Goal: Task Accomplishment & Management: Manage account settings

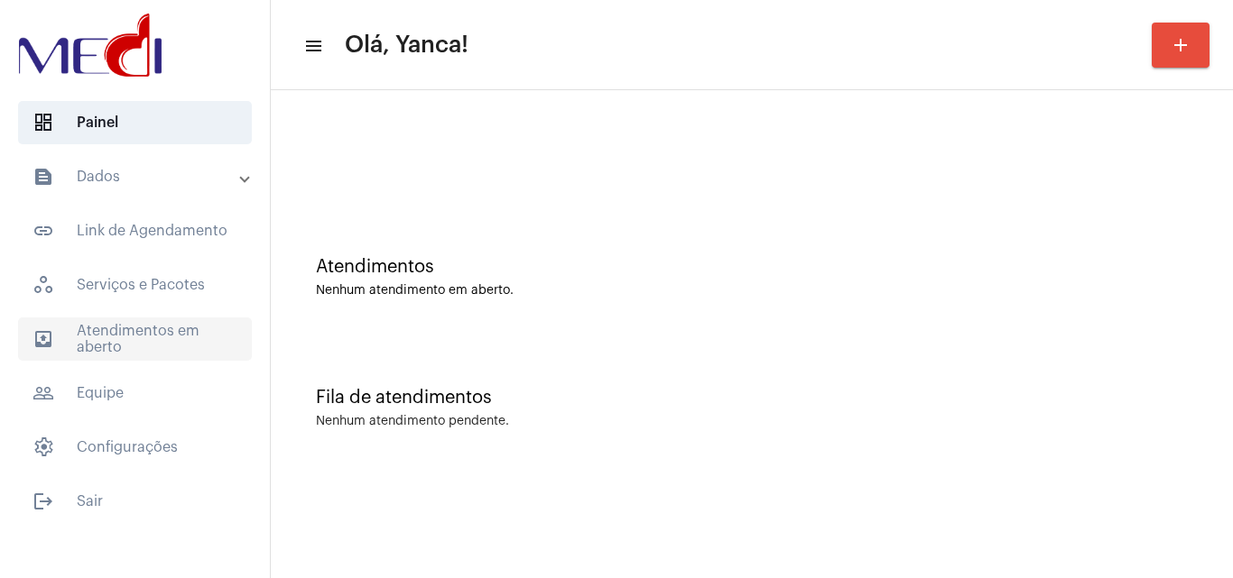
click at [180, 323] on span "outbox_outline Atendimentos em aberto" at bounding box center [135, 339] width 234 height 43
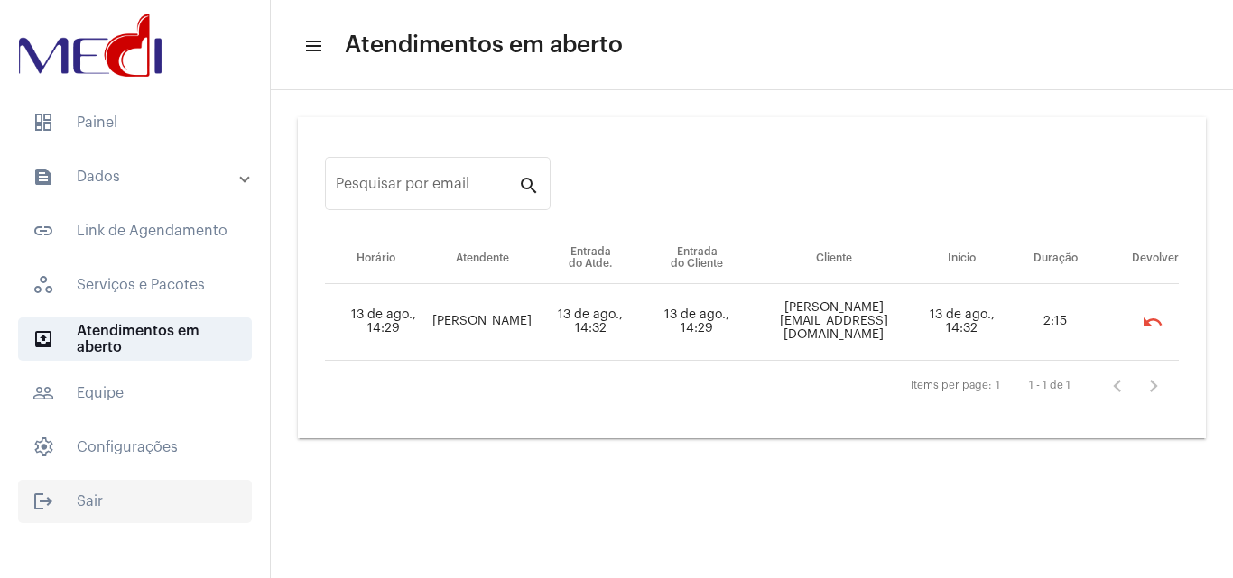
click at [131, 516] on span "logout Sair" at bounding box center [135, 501] width 234 height 43
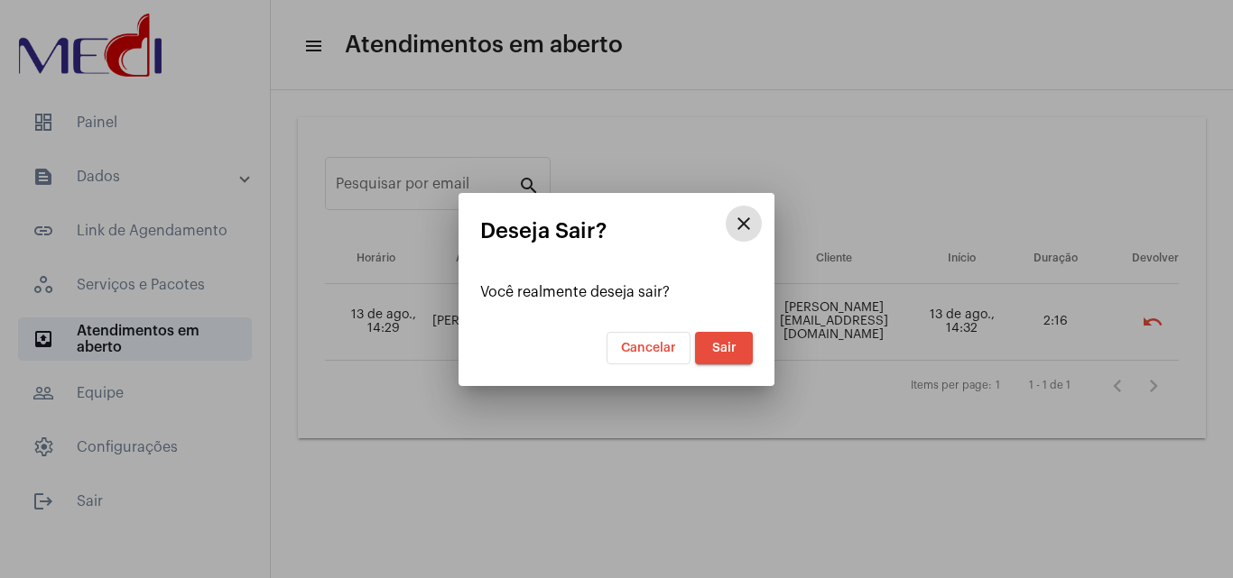
click at [733, 337] on button "Sair" at bounding box center [724, 348] width 58 height 32
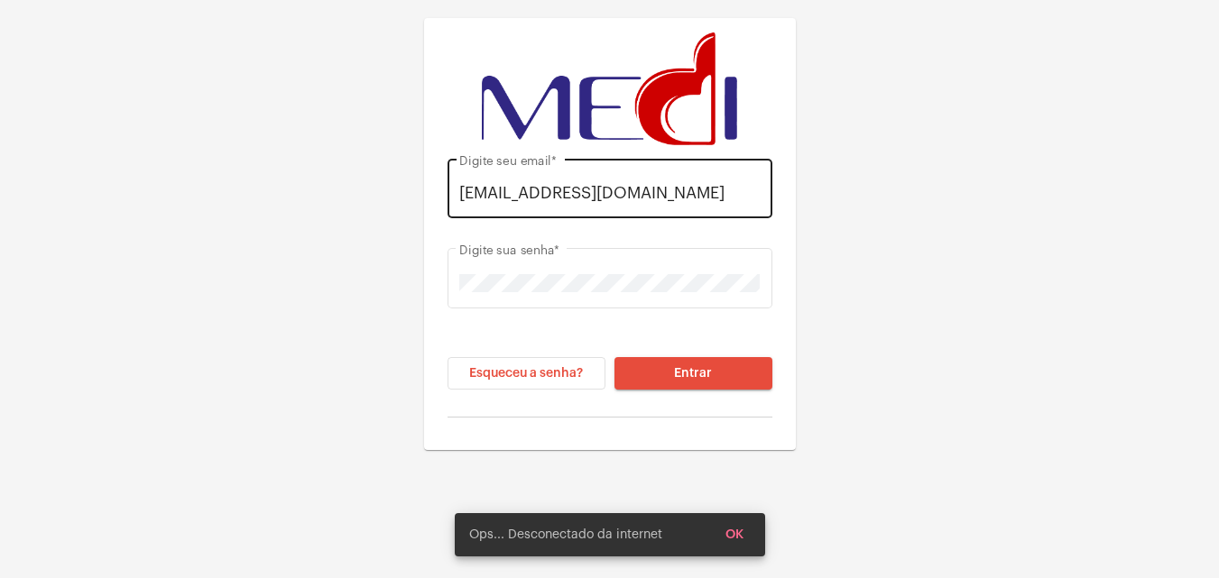
click at [666, 199] on input "[EMAIL_ADDRESS][DOMAIN_NAME]" at bounding box center [609, 193] width 300 height 18
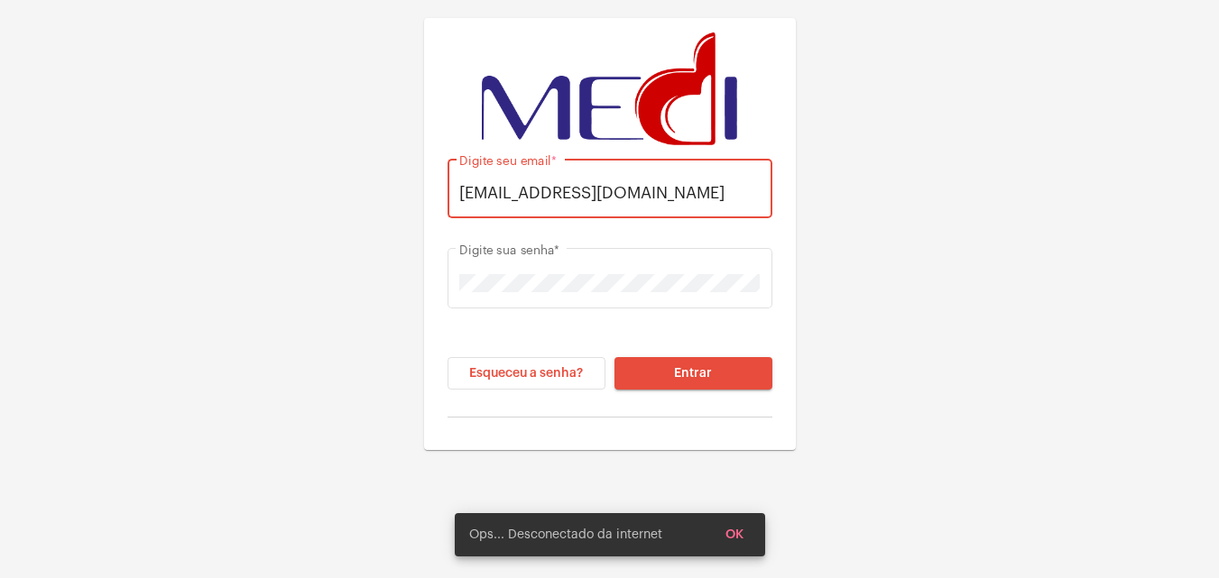
click at [536, 211] on div "[EMAIL_ADDRESS][DOMAIN_NAME] Digite seu email *" at bounding box center [609, 186] width 300 height 64
type input "y"
type input "[EMAIL_ADDRESS][DOMAIN_NAME]"
click at [614, 357] on button "Entrar" at bounding box center [693, 373] width 158 height 32
